Goal: Complete application form

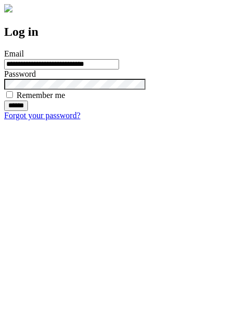
type input "**********"
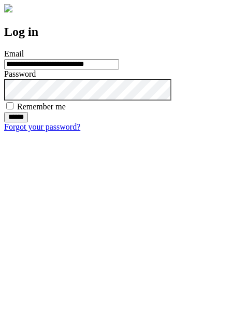
click at [28, 122] on input "******" at bounding box center [16, 117] width 24 height 10
type input "**********"
click at [28, 122] on input "******" at bounding box center [16, 117] width 24 height 10
